Goal: Task Accomplishment & Management: Manage account settings

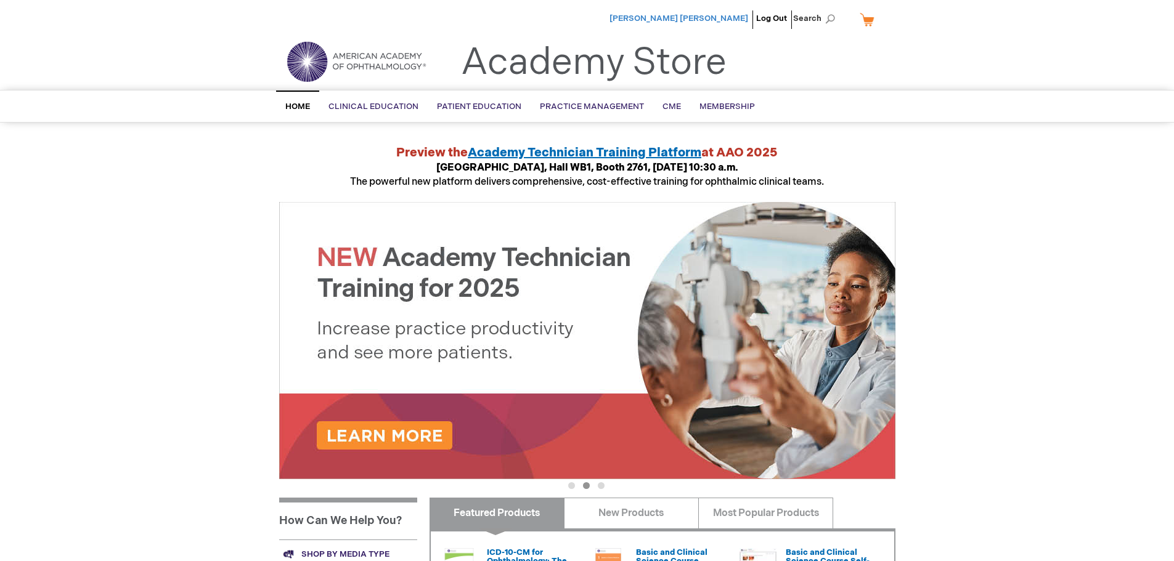
click at [716, 17] on span "[PERSON_NAME] [PERSON_NAME]" at bounding box center [678, 19] width 139 height 10
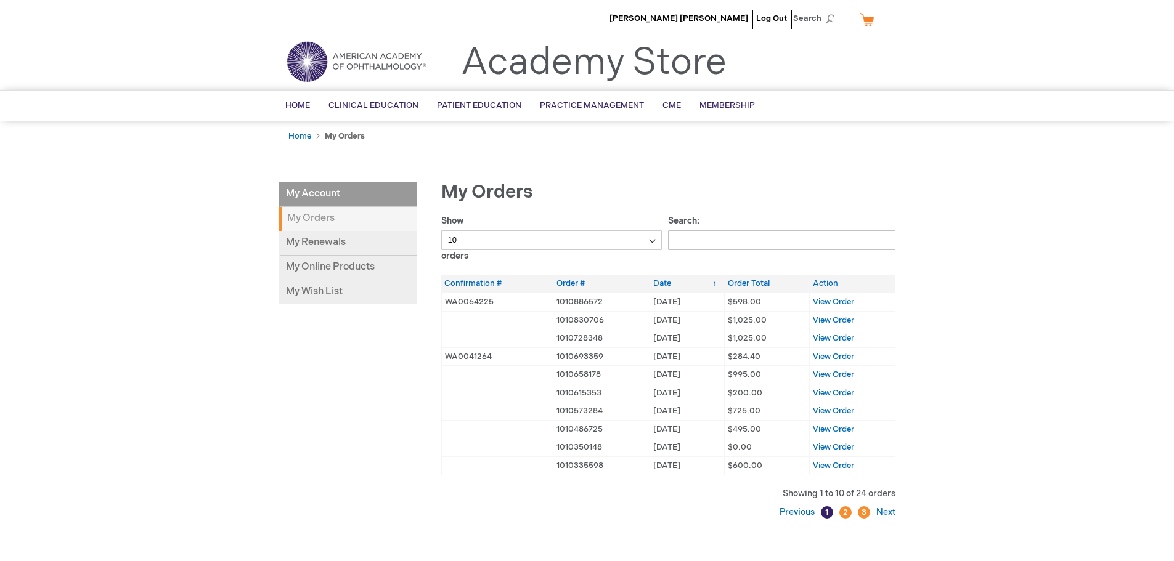
click at [716, 13] on li "[PERSON_NAME] [PERSON_NAME]" at bounding box center [678, 18] width 145 height 37
click at [298, 134] on link "Home" at bounding box center [299, 136] width 23 height 10
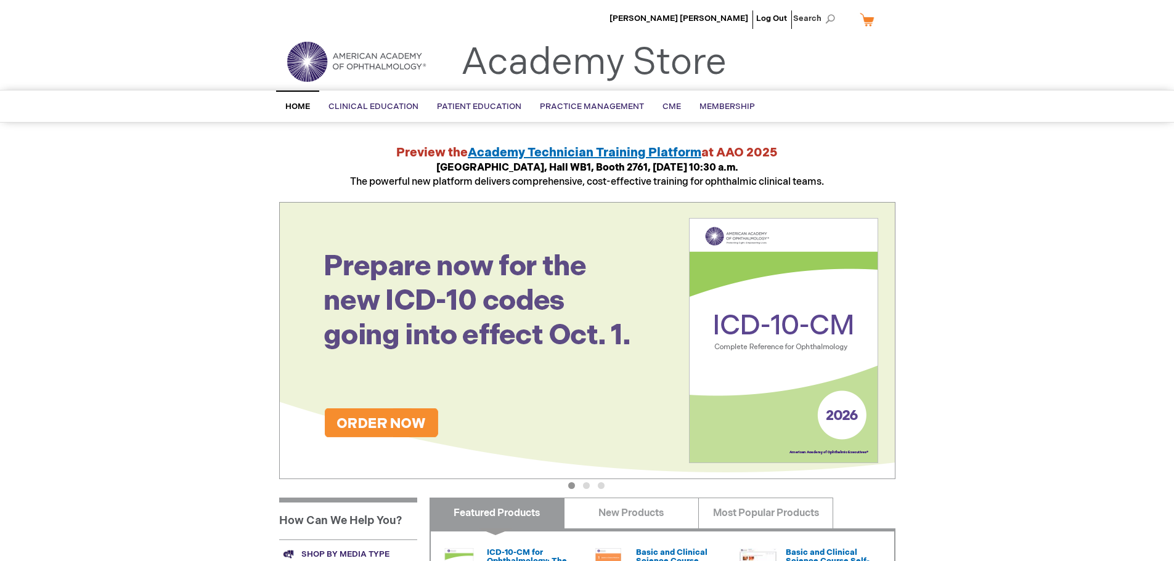
click at [869, 17] on link "My Cart" at bounding box center [872, 20] width 30 height 22
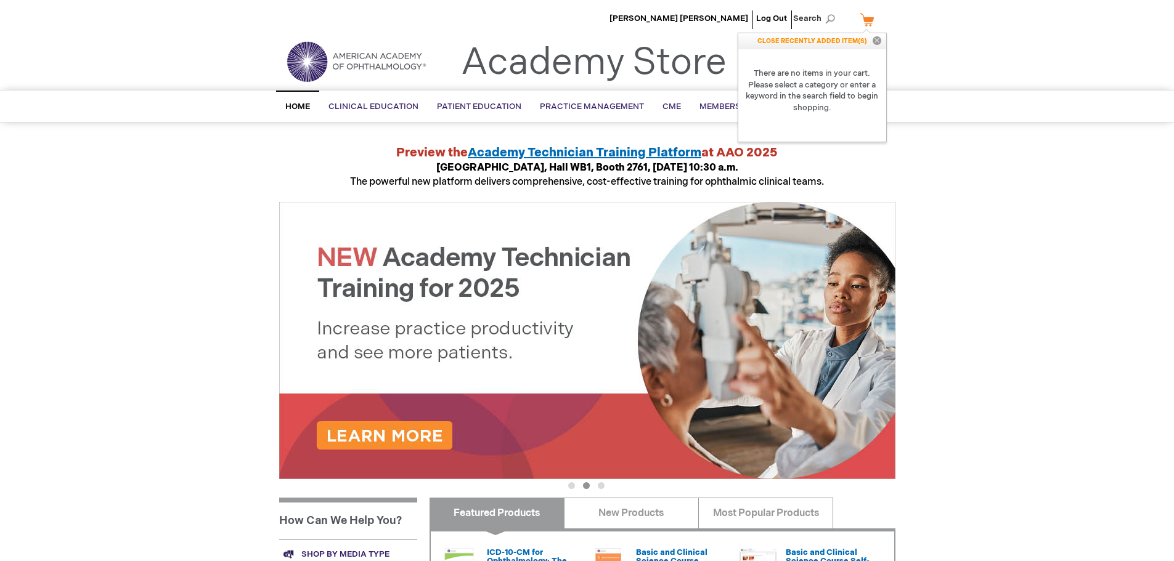
click at [869, 21] on link "My Cart" at bounding box center [872, 20] width 30 height 22
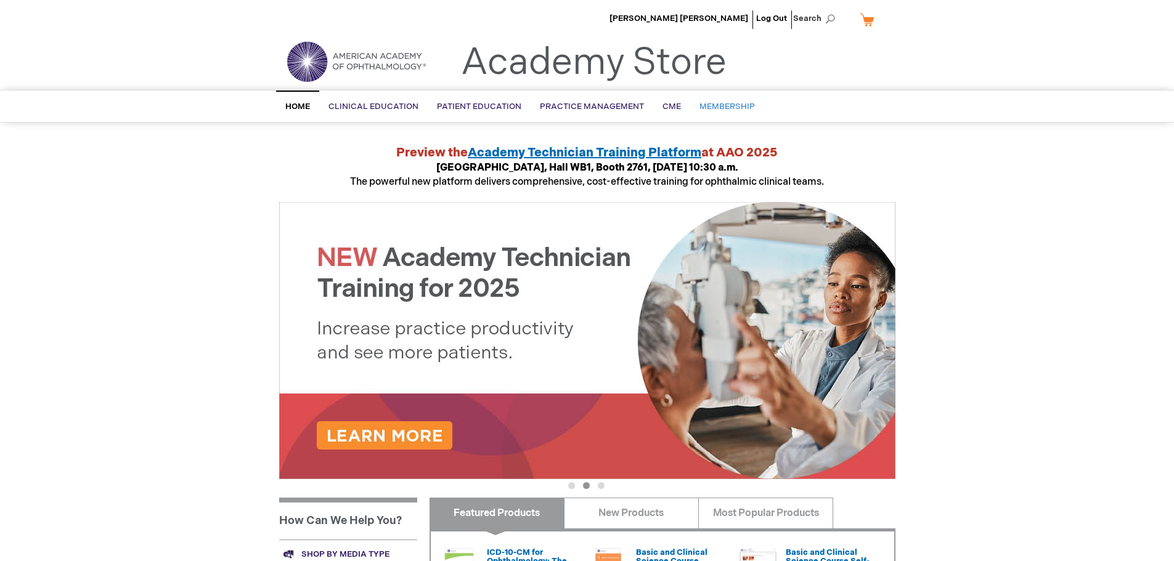
click at [712, 105] on span "Membership" at bounding box center [726, 107] width 55 height 10
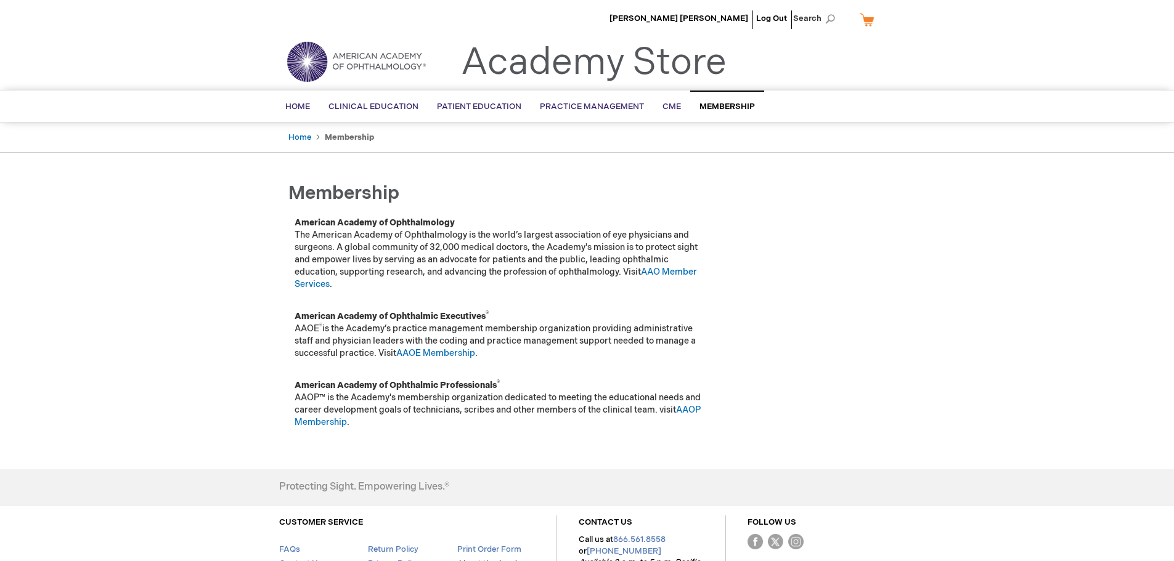
click at [875, 18] on link "My Cart" at bounding box center [872, 20] width 30 height 22
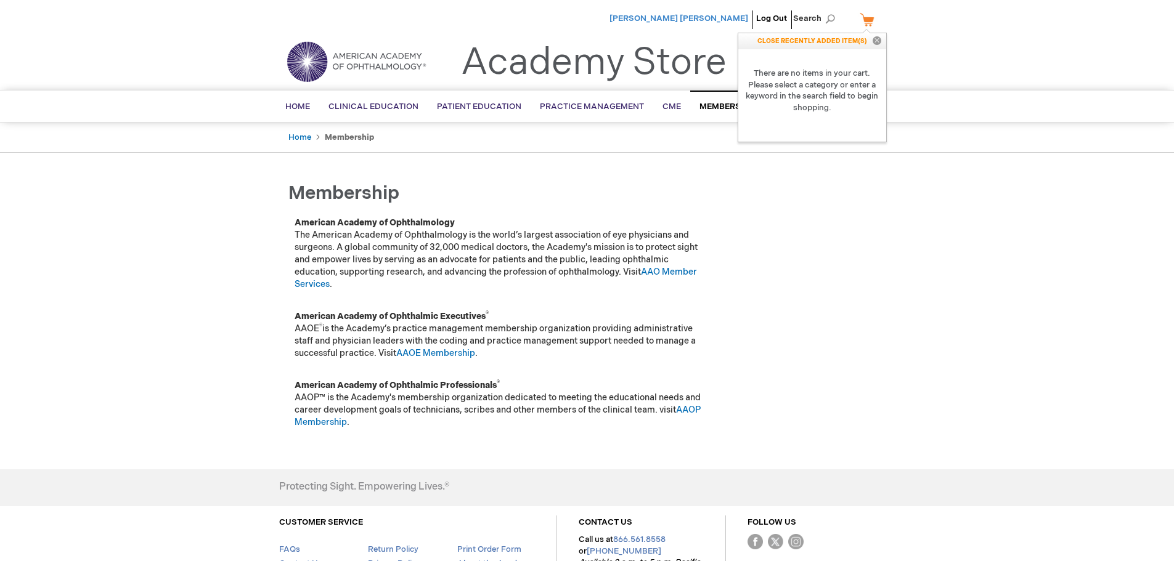
click at [695, 16] on span "[PERSON_NAME] [PERSON_NAME]" at bounding box center [678, 19] width 139 height 10
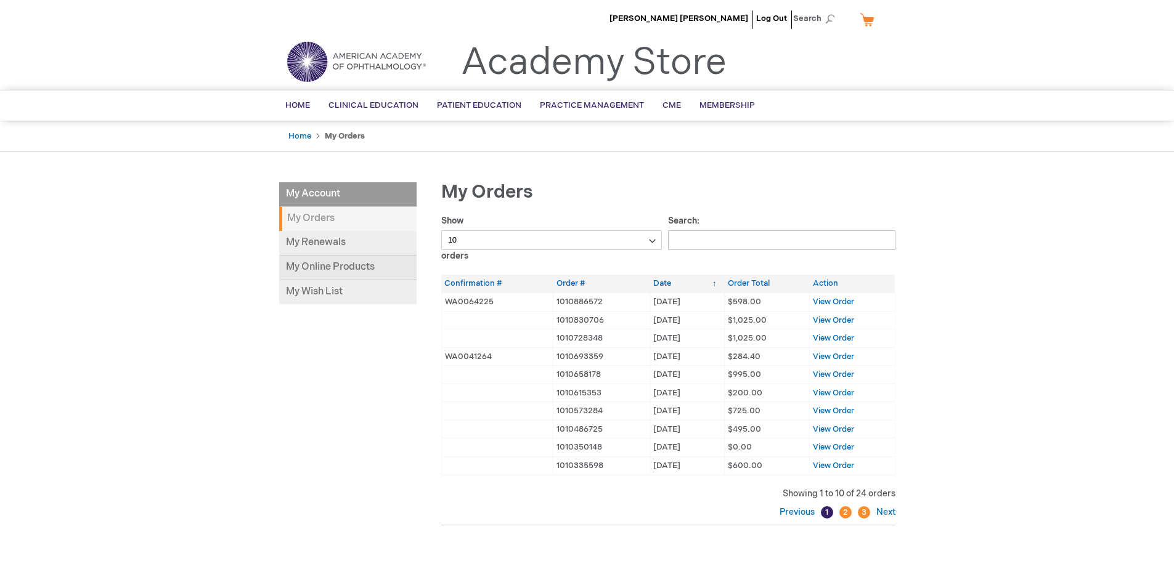
click at [329, 264] on link "My Online Products" at bounding box center [347, 268] width 137 height 25
click at [327, 264] on link "My Online Products" at bounding box center [347, 268] width 137 height 25
